Goal: Task Accomplishment & Management: Manage account settings

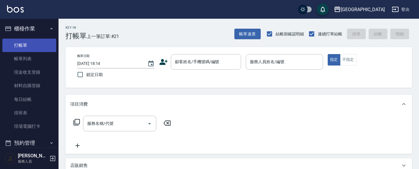
scroll to position [11, 0]
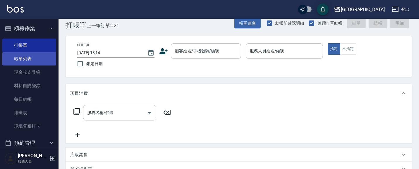
click at [16, 57] on link "帳單列表" at bounding box center [29, 58] width 54 height 13
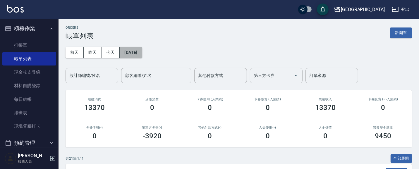
click at [133, 56] on button "[DATE]" at bounding box center [131, 52] width 22 height 11
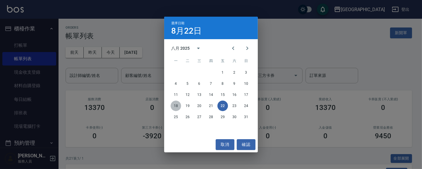
click at [176, 107] on button "18" at bounding box center [176, 106] width 11 height 11
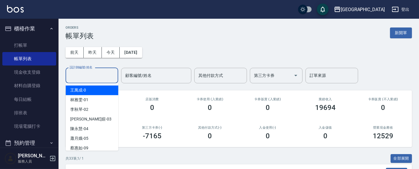
click at [101, 78] on input "設計師編號/姓名" at bounding box center [91, 75] width 47 height 10
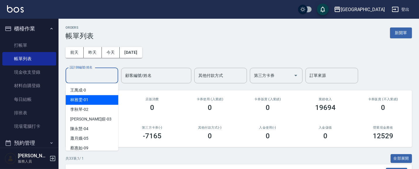
click at [107, 98] on div "[PERSON_NAME]-01" at bounding box center [92, 100] width 53 height 10
type input "[PERSON_NAME]-01"
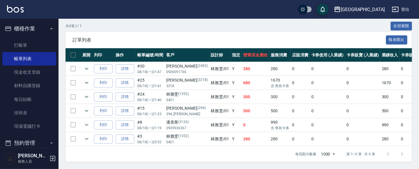
scroll to position [138, 0]
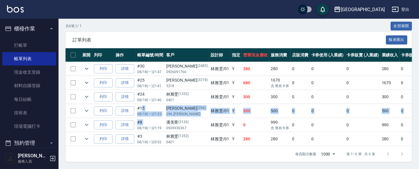
drag, startPoint x: 138, startPoint y: 121, endPoint x: 251, endPoint y: 118, distance: 113.0
click at [206, 118] on tbody "列印 詳情 #30 08/18 (一) 21:47 [PERSON_NAME][PHONE_NUMBER] [PERSON_NAME]/01 Y 280 28…" at bounding box center [321, 104] width 511 height 84
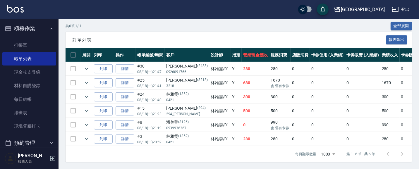
click at [141, 37] on span "訂單列表" at bounding box center [229, 40] width 313 height 6
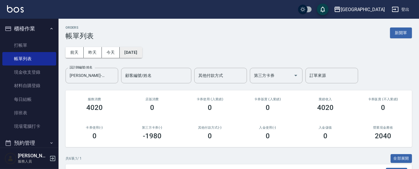
scroll to position [0, 0]
click at [140, 53] on button "[DATE]" at bounding box center [131, 52] width 22 height 11
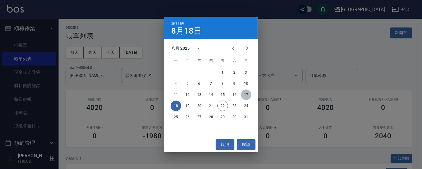
click at [245, 94] on button "17" at bounding box center [246, 95] width 11 height 11
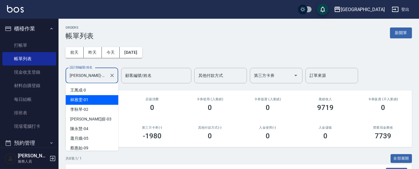
click at [99, 78] on input "[PERSON_NAME]-01" at bounding box center [87, 75] width 39 height 10
click at [83, 100] on span "[PERSON_NAME]-01" at bounding box center [79, 100] width 18 height 6
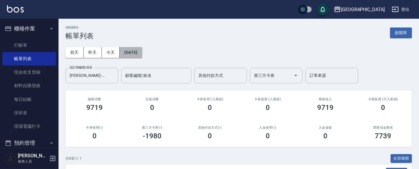
click at [138, 56] on button "[DATE]" at bounding box center [131, 52] width 22 height 11
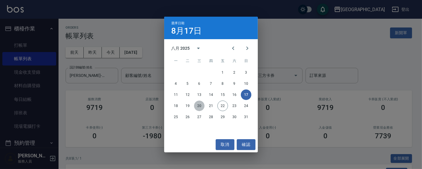
click at [198, 106] on button "20" at bounding box center [199, 106] width 11 height 11
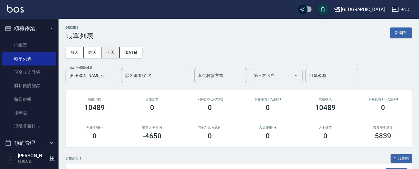
click at [103, 51] on button "今天" at bounding box center [111, 52] width 18 height 11
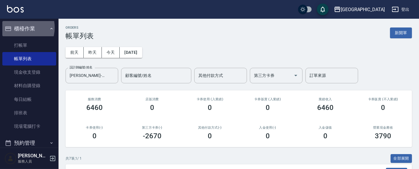
click at [18, 27] on button "櫃檯作業" at bounding box center [29, 28] width 54 height 15
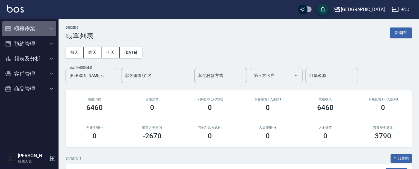
click at [27, 29] on button "櫃檯作業" at bounding box center [29, 28] width 54 height 15
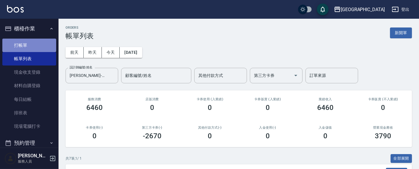
click at [34, 40] on link "打帳單" at bounding box center [29, 45] width 54 height 13
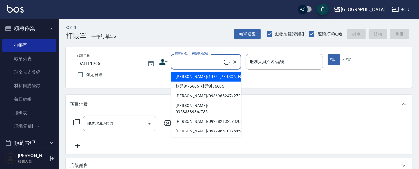
drag, startPoint x: 188, startPoint y: 65, endPoint x: 182, endPoint y: 58, distance: 9.5
click at [187, 63] on input "顧客姓名/手機號碼/編號" at bounding box center [198, 62] width 50 height 10
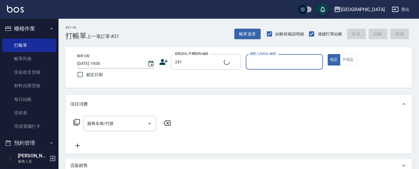
type input "[PERSON_NAME]/291/291"
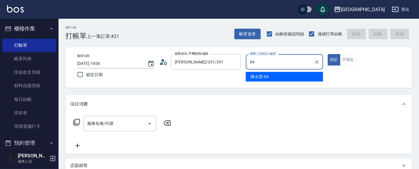
type input "04"
type button "true"
type input "[PERSON_NAME]-04"
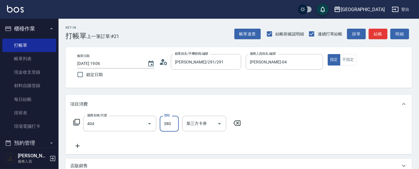
type input "剪髮(380)(404)"
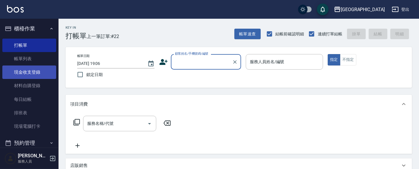
drag, startPoint x: 39, startPoint y: 70, endPoint x: 46, endPoint y: 75, distance: 9.6
click at [39, 70] on link "現金收支登錄" at bounding box center [29, 72] width 54 height 13
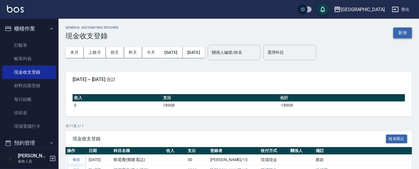
click at [403, 30] on button "新增" at bounding box center [402, 32] width 19 height 11
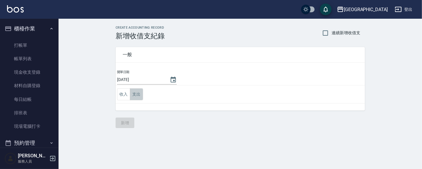
drag, startPoint x: 134, startPoint y: 92, endPoint x: 137, endPoint y: 94, distance: 3.2
click at [135, 92] on button "支出" at bounding box center [136, 94] width 13 height 12
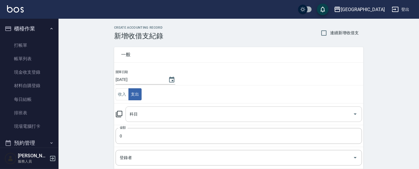
click at [140, 116] on input "科目" at bounding box center [239, 114] width 222 height 10
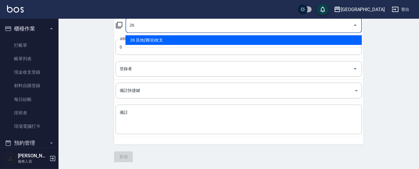
click at [165, 39] on li "26 其他(雜項)收支" at bounding box center [243, 40] width 236 height 10
type input "26 其他(雜項)收支"
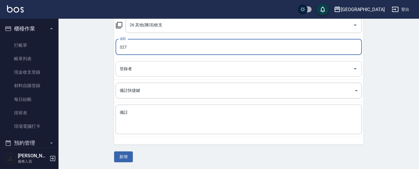
type input "327"
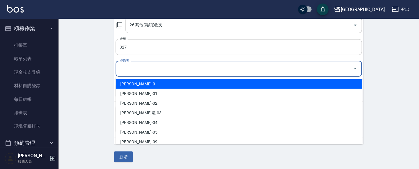
click at [136, 70] on input "登錄者" at bounding box center [234, 69] width 232 height 10
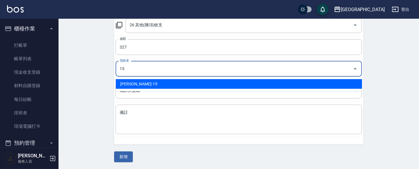
click at [143, 82] on li "[PERSON_NAME]-15" at bounding box center [239, 84] width 246 height 10
type input "[PERSON_NAME]-15"
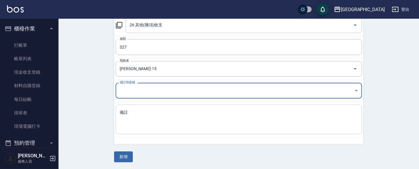
click at [128, 119] on textarea "備註" at bounding box center [239, 120] width 238 height 20
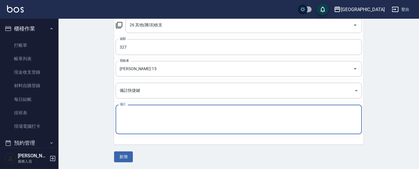
type textarea "u"
type textarea "頭皮日醫師袍送洗"
drag, startPoint x: 122, startPoint y: 156, endPoint x: 125, endPoint y: 154, distance: 3.5
click at [123, 156] on button "新增" at bounding box center [123, 157] width 19 height 11
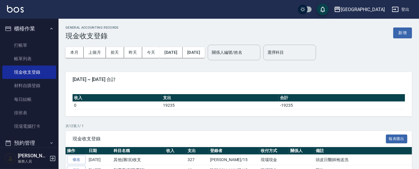
click at [32, 29] on button "櫃檯作業" at bounding box center [29, 28] width 54 height 15
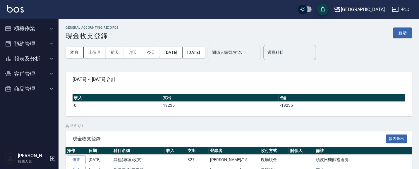
click at [32, 30] on button "櫃檯作業" at bounding box center [29, 28] width 54 height 15
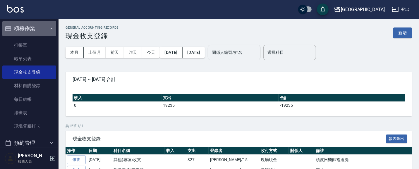
click at [32, 30] on button "櫃檯作業" at bounding box center [29, 28] width 54 height 15
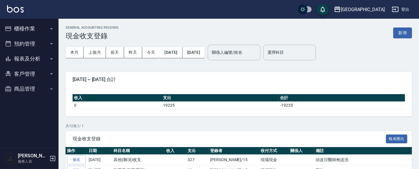
click at [36, 56] on button "報表及分析" at bounding box center [29, 58] width 54 height 15
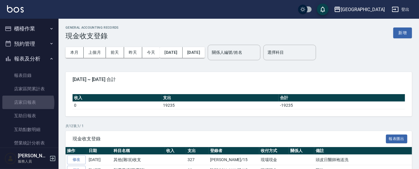
drag, startPoint x: 24, startPoint y: 103, endPoint x: 77, endPoint y: 94, distance: 53.8
click at [23, 103] on link "店家日報表" at bounding box center [29, 102] width 54 height 13
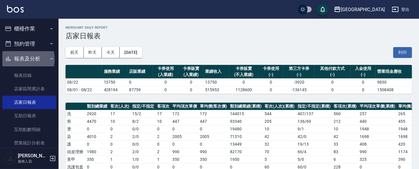
click at [24, 59] on button "報表及分析" at bounding box center [29, 58] width 54 height 15
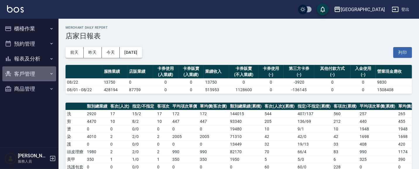
click at [27, 74] on button "客戶管理" at bounding box center [29, 73] width 54 height 15
drag, startPoint x: 23, startPoint y: 74, endPoint x: 27, endPoint y: 66, distance: 9.0
click at [23, 74] on button "客戶管理" at bounding box center [29, 73] width 54 height 15
click at [31, 58] on button "報表及分析" at bounding box center [29, 58] width 54 height 15
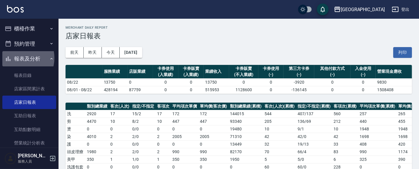
drag, startPoint x: 17, startPoint y: 58, endPoint x: 23, endPoint y: 50, distance: 9.8
click at [18, 58] on button "報表及分析" at bounding box center [29, 58] width 54 height 15
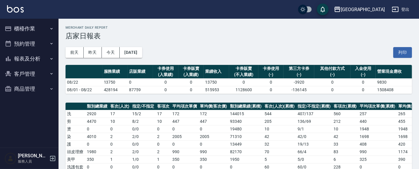
click at [25, 30] on button "櫃檯作業" at bounding box center [29, 28] width 54 height 15
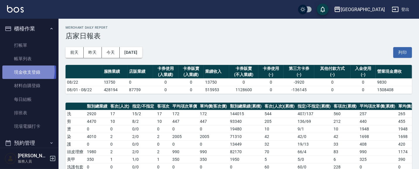
click at [24, 71] on link "現金收支登錄" at bounding box center [29, 72] width 54 height 13
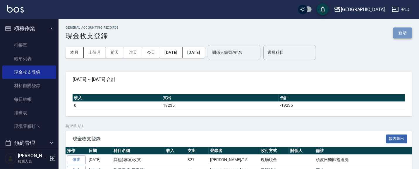
click at [398, 34] on button "新增" at bounding box center [402, 32] width 19 height 11
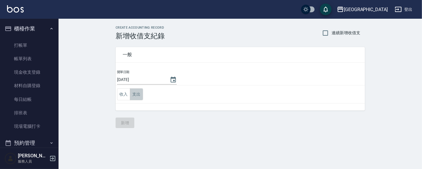
click at [134, 92] on button "支出" at bounding box center [136, 94] width 13 height 12
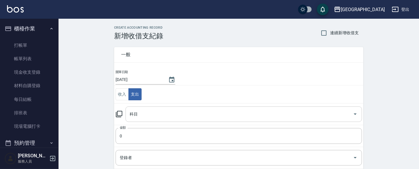
click at [146, 118] on input "科目" at bounding box center [239, 114] width 222 height 10
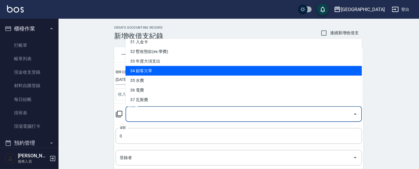
scroll to position [303, 0]
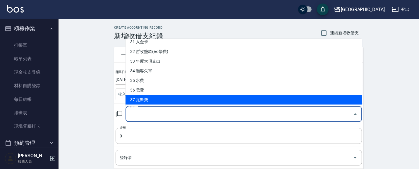
click at [152, 100] on li "37 瓦斯費" at bounding box center [243, 100] width 236 height 10
type input "37 瓦斯費"
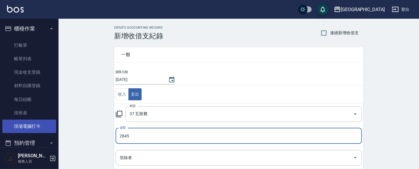
drag, startPoint x: 135, startPoint y: 137, endPoint x: 10, endPoint y: 121, distance: 126.0
click at [21, 124] on div "上越[GEOGRAPHIC_DATA] 登出 櫃檯作業 打帳單 帳單列表 現金收支登錄 材料自購登錄 每日結帳 排班表 現場電腦打卡 預約管理 預約管理 單日…" at bounding box center [209, 129] width 419 height 258
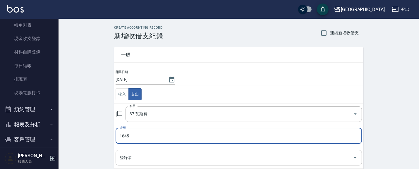
scroll to position [54, 0]
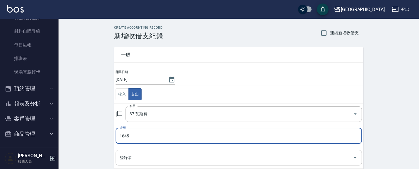
type input "1845"
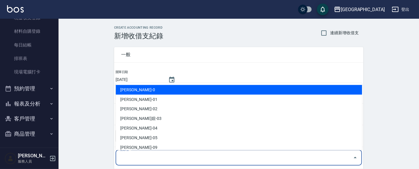
click at [142, 159] on input "登錄者" at bounding box center [234, 158] width 232 height 10
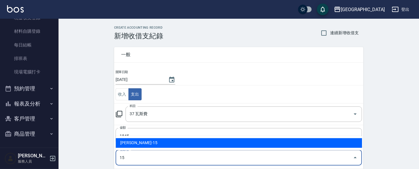
click at [151, 145] on li "[PERSON_NAME]-15" at bounding box center [239, 143] width 246 height 10
type input "[PERSON_NAME]-15"
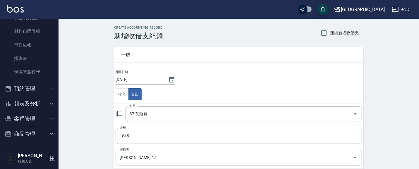
scroll to position [89, 0]
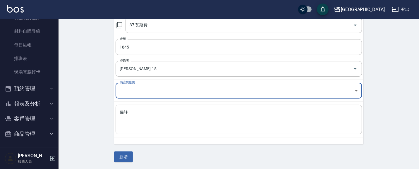
click at [130, 114] on textarea "備註" at bounding box center [239, 120] width 238 height 20
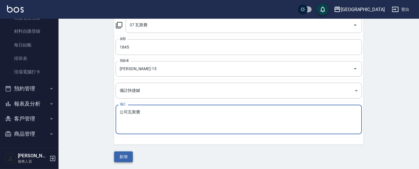
type textarea "公司瓦斯費"
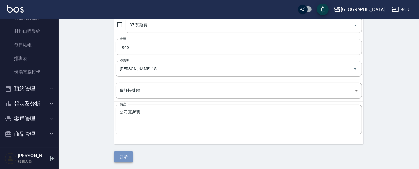
click at [125, 156] on button "新增" at bounding box center [123, 157] width 19 height 11
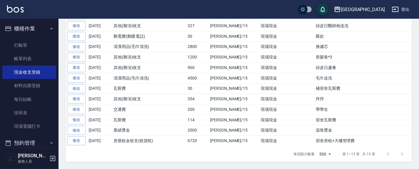
click at [30, 27] on button "櫃檯作業" at bounding box center [29, 28] width 54 height 15
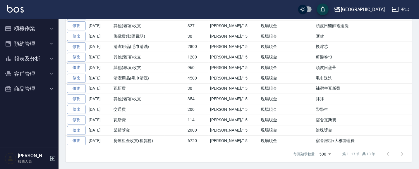
click at [35, 59] on button "報表及分析" at bounding box center [29, 58] width 54 height 15
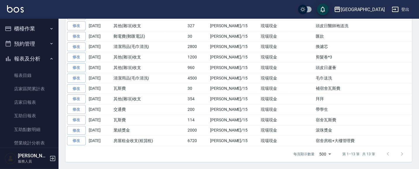
drag, startPoint x: 37, startPoint y: 100, endPoint x: 82, endPoint y: 94, distance: 45.3
click at [36, 100] on link "店家日報表" at bounding box center [29, 102] width 54 height 13
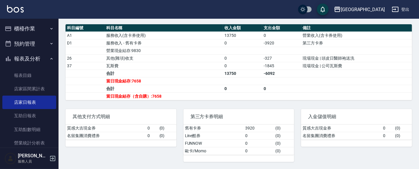
scroll to position [208, 0]
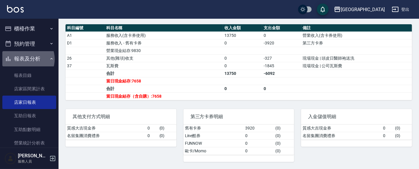
click at [25, 59] on button "報表及分析" at bounding box center [29, 58] width 54 height 15
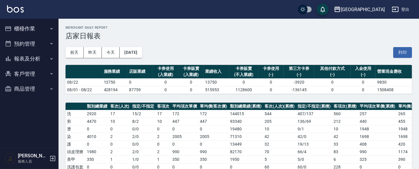
scroll to position [0, 0]
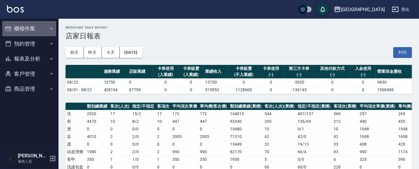
click at [31, 27] on button "櫃檯作業" at bounding box center [29, 28] width 54 height 15
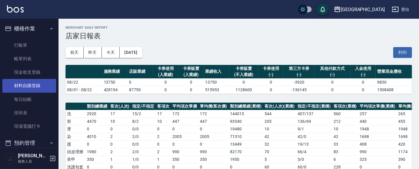
click at [37, 88] on link "材料自購登錄" at bounding box center [29, 85] width 54 height 13
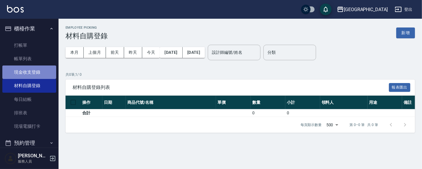
click at [39, 71] on link "現金收支登錄" at bounding box center [29, 72] width 54 height 13
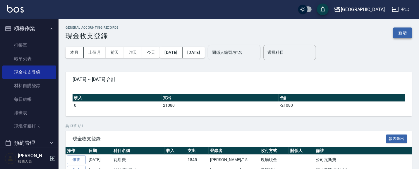
click at [406, 34] on button "新增" at bounding box center [402, 32] width 19 height 11
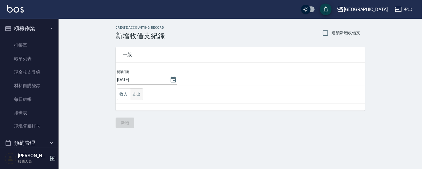
click at [137, 94] on button "支出" at bounding box center [136, 94] width 13 height 12
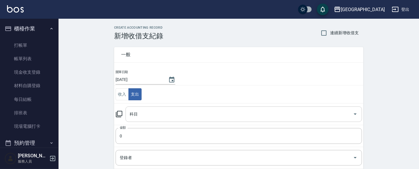
click at [139, 113] on input "科目" at bounding box center [239, 114] width 222 height 10
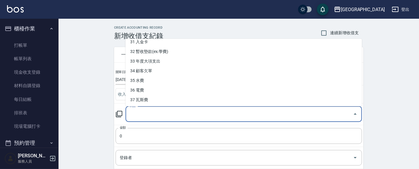
scroll to position [303, 0]
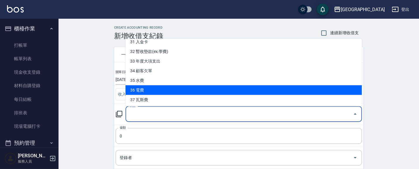
click at [172, 90] on li "36 電費" at bounding box center [243, 90] width 236 height 10
type input "36 電費"
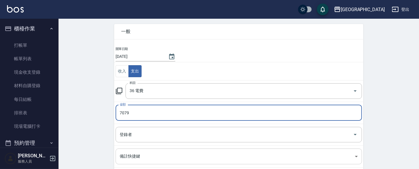
scroll to position [25, 0]
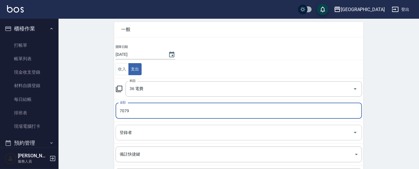
type input "7079"
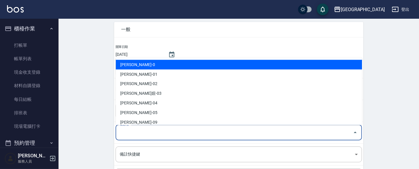
drag, startPoint x: 133, startPoint y: 132, endPoint x: 125, endPoint y: 131, distance: 8.5
click at [133, 132] on input "登錄者" at bounding box center [234, 133] width 232 height 10
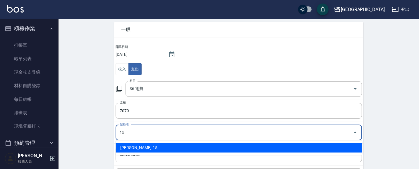
click at [139, 148] on li "[PERSON_NAME]-15" at bounding box center [239, 148] width 246 height 10
type input "[PERSON_NAME]-15"
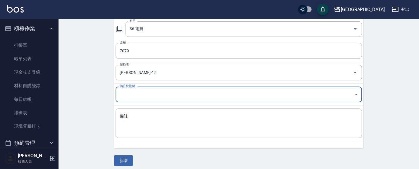
scroll to position [89, 0]
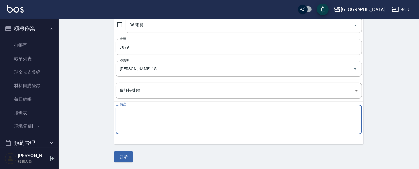
click at [140, 122] on textarea "備註" at bounding box center [239, 120] width 238 height 20
type textarea "公司電費(1)"
click at [127, 156] on button "新增" at bounding box center [123, 157] width 19 height 11
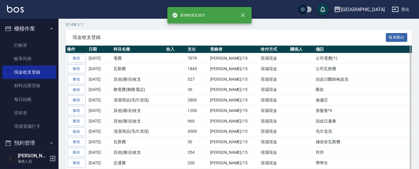
scroll to position [101, 0]
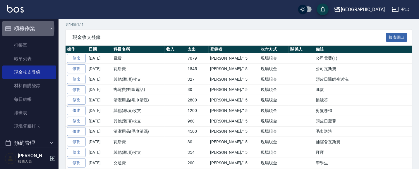
click at [23, 28] on button "櫃檯作業" at bounding box center [29, 28] width 54 height 15
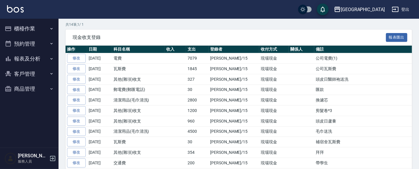
click at [34, 57] on button "報表及分析" at bounding box center [29, 58] width 54 height 15
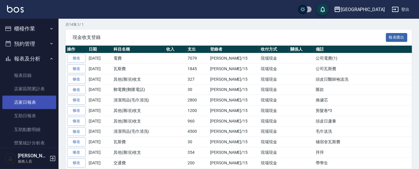
click at [32, 99] on link "店家日報表" at bounding box center [29, 102] width 54 height 13
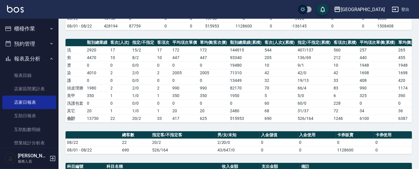
scroll to position [63, 0]
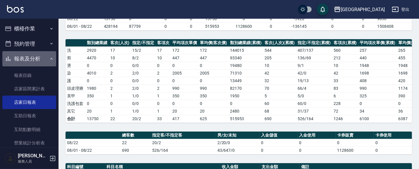
click at [31, 54] on button "報表及分析" at bounding box center [29, 58] width 54 height 15
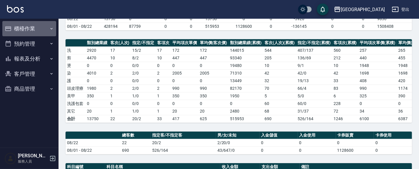
click at [27, 31] on button "櫃檯作業" at bounding box center [29, 28] width 54 height 15
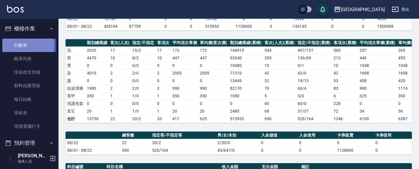
click at [18, 45] on link "打帳單" at bounding box center [29, 45] width 54 height 13
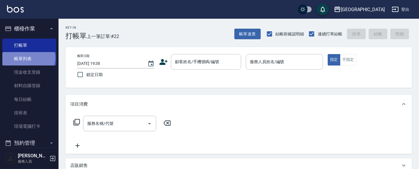
click at [28, 58] on link "帳單列表" at bounding box center [29, 58] width 54 height 13
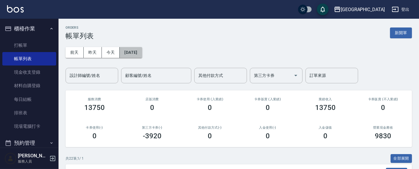
click at [134, 53] on button "[DATE]" at bounding box center [131, 52] width 22 height 11
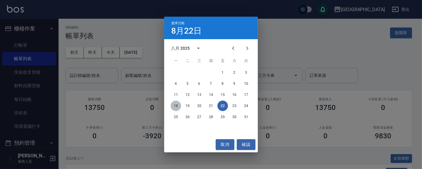
click at [175, 106] on button "18" at bounding box center [176, 106] width 11 height 11
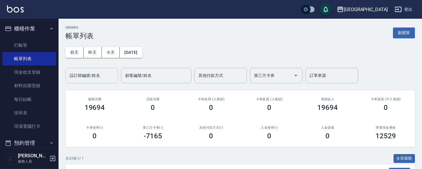
drag, startPoint x: 107, startPoint y: 73, endPoint x: 106, endPoint y: 77, distance: 4.5
click at [107, 73] on input "設計師編號/姓名" at bounding box center [91, 75] width 47 height 10
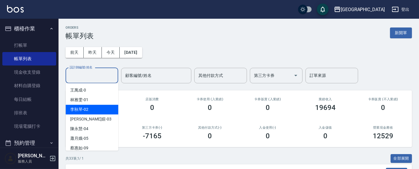
click at [97, 108] on div "[PERSON_NAME]-02" at bounding box center [92, 110] width 53 height 10
type input "[PERSON_NAME]-02"
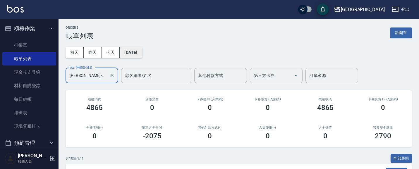
click at [141, 51] on button "[DATE]" at bounding box center [131, 52] width 22 height 11
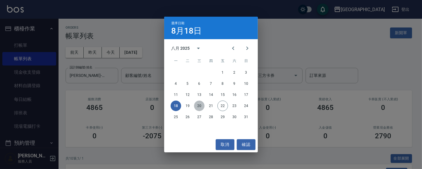
click at [199, 106] on button "20" at bounding box center [199, 106] width 11 height 11
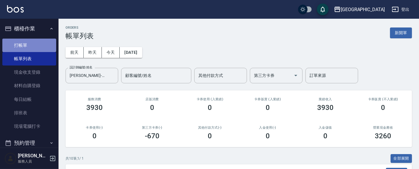
click at [37, 42] on link "打帳單" at bounding box center [29, 45] width 54 height 13
